Goal: Information Seeking & Learning: Learn about a topic

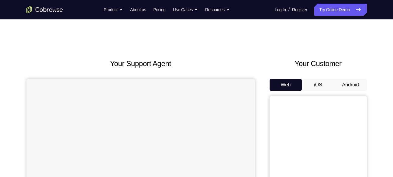
click at [346, 83] on button "Android" at bounding box center [350, 85] width 33 height 12
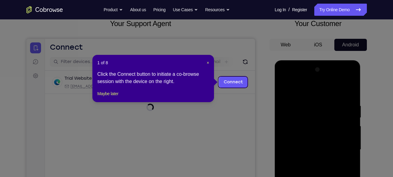
scroll to position [40, 0]
click at [208, 62] on span "×" at bounding box center [208, 63] width 2 height 5
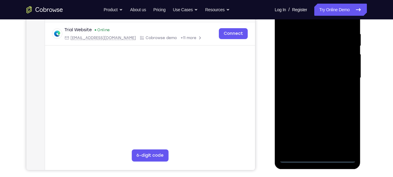
scroll to position [113, 0]
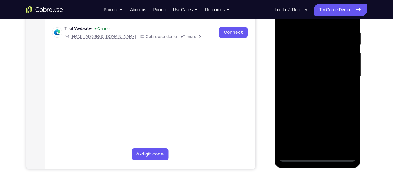
click at [317, 157] on div at bounding box center [317, 77] width 77 height 170
click at [344, 130] on div at bounding box center [317, 77] width 77 height 170
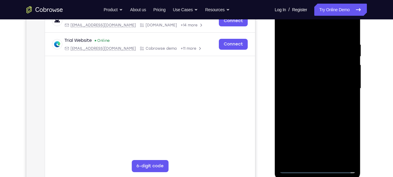
scroll to position [97, 0]
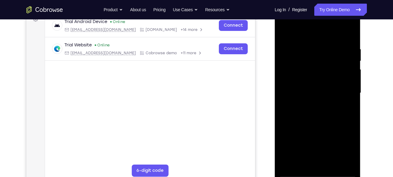
click at [302, 30] on div at bounding box center [317, 93] width 77 height 170
click at [289, 74] on div at bounding box center [317, 93] width 77 height 170
click at [294, 93] on div at bounding box center [317, 93] width 77 height 170
click at [313, 87] on div at bounding box center [317, 93] width 77 height 170
click at [310, 100] on div at bounding box center [317, 93] width 77 height 170
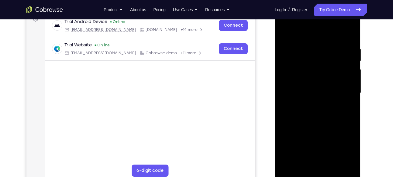
click at [313, 162] on div at bounding box center [317, 93] width 77 height 170
click at [338, 39] on div at bounding box center [317, 93] width 77 height 170
click at [343, 40] on div at bounding box center [317, 93] width 77 height 170
click at [287, 30] on div at bounding box center [317, 93] width 77 height 170
click at [342, 31] on div at bounding box center [317, 93] width 77 height 170
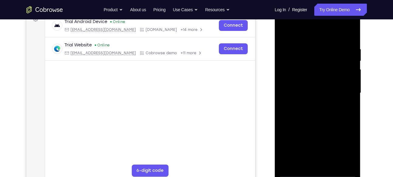
click at [303, 51] on div at bounding box center [317, 93] width 77 height 170
drag, startPoint x: 330, startPoint y: 138, endPoint x: 324, endPoint y: 46, distance: 92.5
click at [324, 46] on div at bounding box center [317, 93] width 77 height 170
drag, startPoint x: 328, startPoint y: 123, endPoint x: 319, endPoint y: 29, distance: 94.6
click at [319, 29] on div at bounding box center [317, 93] width 77 height 170
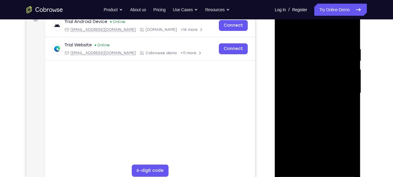
drag, startPoint x: 323, startPoint y: 131, endPoint x: 323, endPoint y: 143, distance: 11.5
click at [323, 143] on div at bounding box center [317, 93] width 77 height 170
click at [283, 30] on div at bounding box center [317, 93] width 77 height 170
click at [304, 58] on div at bounding box center [317, 93] width 77 height 170
drag, startPoint x: 323, startPoint y: 144, endPoint x: 320, endPoint y: 16, distance: 127.6
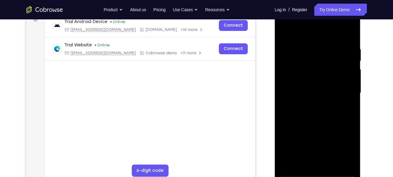
click at [320, 16] on div at bounding box center [317, 93] width 77 height 170
click at [284, 31] on div at bounding box center [317, 93] width 77 height 170
click at [295, 50] on div at bounding box center [317, 93] width 77 height 170
drag, startPoint x: 320, startPoint y: 134, endPoint x: 317, endPoint y: 80, distance: 54.1
click at [317, 80] on div at bounding box center [317, 93] width 77 height 170
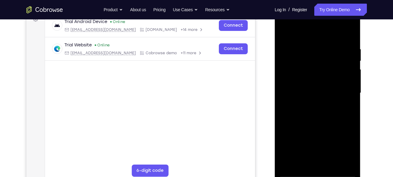
click at [310, 98] on div at bounding box center [317, 93] width 77 height 170
click at [308, 118] on div at bounding box center [317, 93] width 77 height 170
drag, startPoint x: 304, startPoint y: 127, endPoint x: 308, endPoint y: 57, distance: 70.6
click at [308, 57] on div at bounding box center [317, 93] width 77 height 170
drag, startPoint x: 311, startPoint y: 129, endPoint x: 310, endPoint y: 46, distance: 83.2
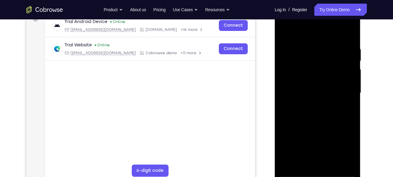
click at [310, 46] on div at bounding box center [317, 93] width 77 height 170
click at [351, 163] on div at bounding box center [317, 93] width 77 height 170
drag, startPoint x: 325, startPoint y: 57, endPoint x: 330, endPoint y: 129, distance: 71.8
click at [330, 129] on div at bounding box center [317, 93] width 77 height 170
drag, startPoint x: 316, startPoint y: 40, endPoint x: 316, endPoint y: 167, distance: 127.0
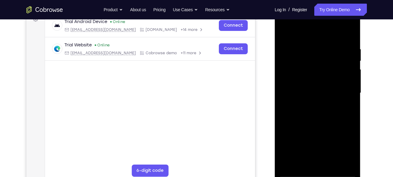
click at [316, 167] on div at bounding box center [317, 93] width 77 height 170
drag, startPoint x: 306, startPoint y: 39, endPoint x: 317, endPoint y: 148, distance: 109.2
click at [317, 148] on div at bounding box center [317, 93] width 77 height 170
drag, startPoint x: 312, startPoint y: 41, endPoint x: 325, endPoint y: 149, distance: 109.2
click at [325, 149] on div at bounding box center [317, 93] width 77 height 170
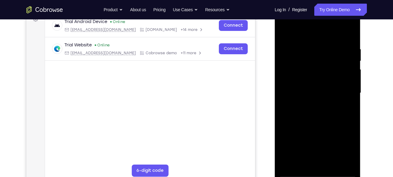
click at [282, 102] on div at bounding box center [317, 93] width 77 height 170
drag, startPoint x: 318, startPoint y: 56, endPoint x: 364, endPoint y: 166, distance: 118.7
click at [361, 166] on html "Online web based iOS Simulators and Android Emulators. Run iPhone, iPad, Mobile…" at bounding box center [318, 95] width 87 height 182
drag, startPoint x: 317, startPoint y: 80, endPoint x: 315, endPoint y: 156, distance: 75.0
click at [315, 156] on div at bounding box center [317, 93] width 77 height 170
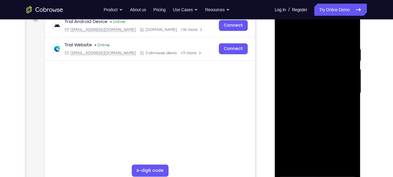
drag, startPoint x: 312, startPoint y: 43, endPoint x: 335, endPoint y: 169, distance: 128.5
click at [335, 169] on div at bounding box center [317, 93] width 77 height 170
drag, startPoint x: 317, startPoint y: 57, endPoint x: 328, endPoint y: 152, distance: 96.0
click at [328, 152] on div at bounding box center [317, 93] width 77 height 170
drag, startPoint x: 312, startPoint y: 61, endPoint x: 319, endPoint y: 152, distance: 91.3
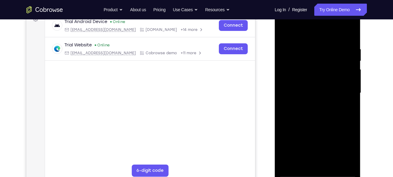
click at [319, 152] on div at bounding box center [317, 93] width 77 height 170
click at [283, 42] on div at bounding box center [317, 93] width 77 height 170
drag, startPoint x: 309, startPoint y: 37, endPoint x: 309, endPoint y: 140, distance: 103.6
click at [309, 140] on div at bounding box center [317, 93] width 77 height 170
drag, startPoint x: 307, startPoint y: 36, endPoint x: 305, endPoint y: 158, distance: 121.8
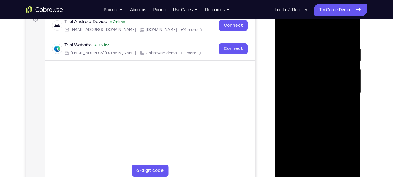
click at [305, 158] on div at bounding box center [317, 93] width 77 height 170
click at [285, 36] on div at bounding box center [317, 93] width 77 height 170
click at [304, 159] on div at bounding box center [317, 93] width 77 height 170
click at [295, 174] on div at bounding box center [317, 93] width 77 height 170
drag, startPoint x: 312, startPoint y: 129, endPoint x: 317, endPoint y: 42, distance: 87.7
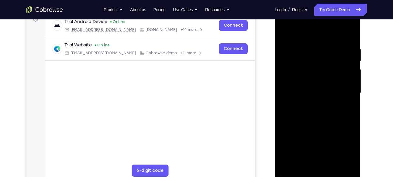
click at [317, 42] on div at bounding box center [317, 93] width 77 height 170
drag, startPoint x: 321, startPoint y: 53, endPoint x: 322, endPoint y: 154, distance: 100.5
click at [322, 154] on div at bounding box center [317, 93] width 77 height 170
drag, startPoint x: 319, startPoint y: 145, endPoint x: 318, endPoint y: 57, distance: 87.8
click at [318, 57] on div at bounding box center [317, 93] width 77 height 170
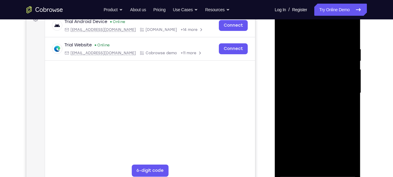
drag, startPoint x: 330, startPoint y: 102, endPoint x: 325, endPoint y: 158, distance: 56.1
click at [325, 158] on div at bounding box center [317, 93] width 77 height 170
drag, startPoint x: 324, startPoint y: 68, endPoint x: 325, endPoint y: 149, distance: 81.4
click at [325, 149] on div at bounding box center [317, 93] width 77 height 170
click at [285, 50] on div at bounding box center [317, 93] width 77 height 170
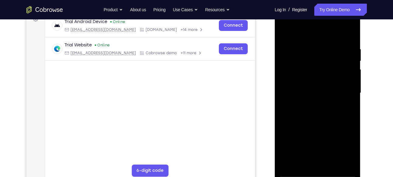
drag, startPoint x: 309, startPoint y: 51, endPoint x: 320, endPoint y: 148, distance: 97.3
click at [320, 148] on div at bounding box center [317, 93] width 77 height 170
drag, startPoint x: 326, startPoint y: 129, endPoint x: 325, endPoint y: 41, distance: 88.1
click at [325, 41] on div at bounding box center [317, 93] width 77 height 170
drag, startPoint x: 340, startPoint y: 144, endPoint x: 333, endPoint y: 44, distance: 100.2
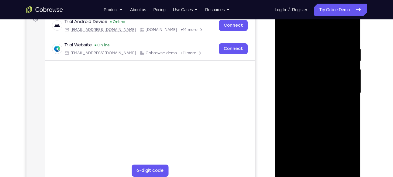
click at [333, 44] on div at bounding box center [317, 93] width 77 height 170
